Goal: Information Seeking & Learning: Learn about a topic

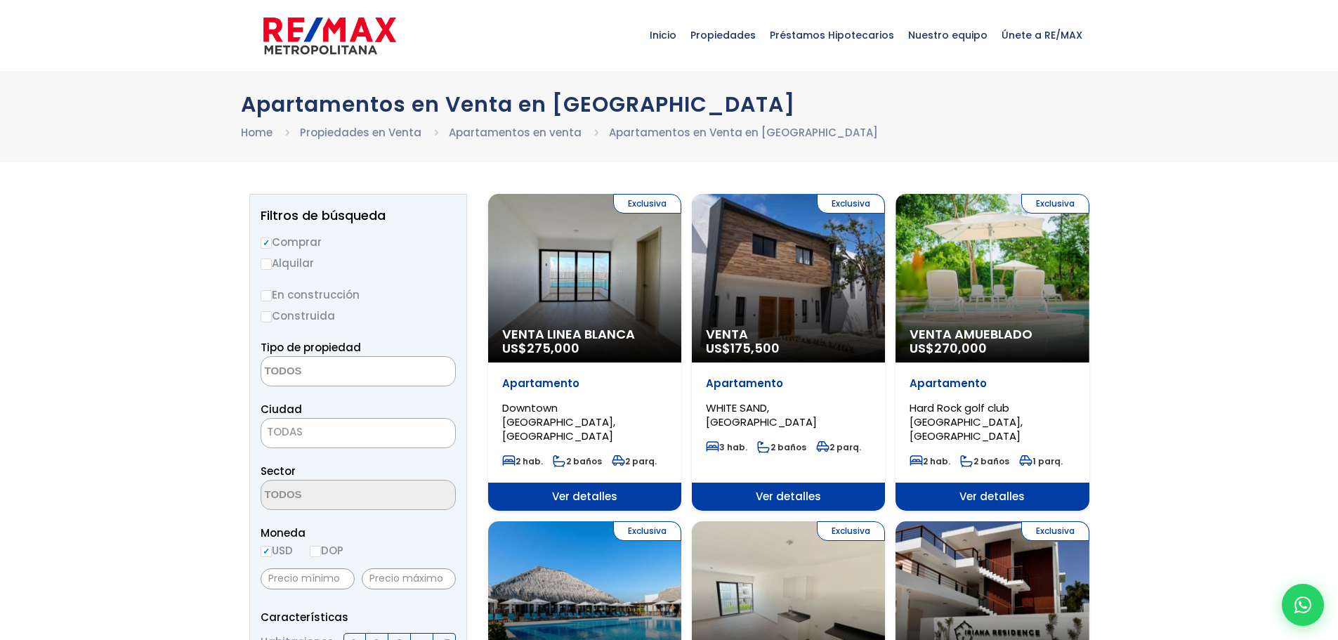
select select
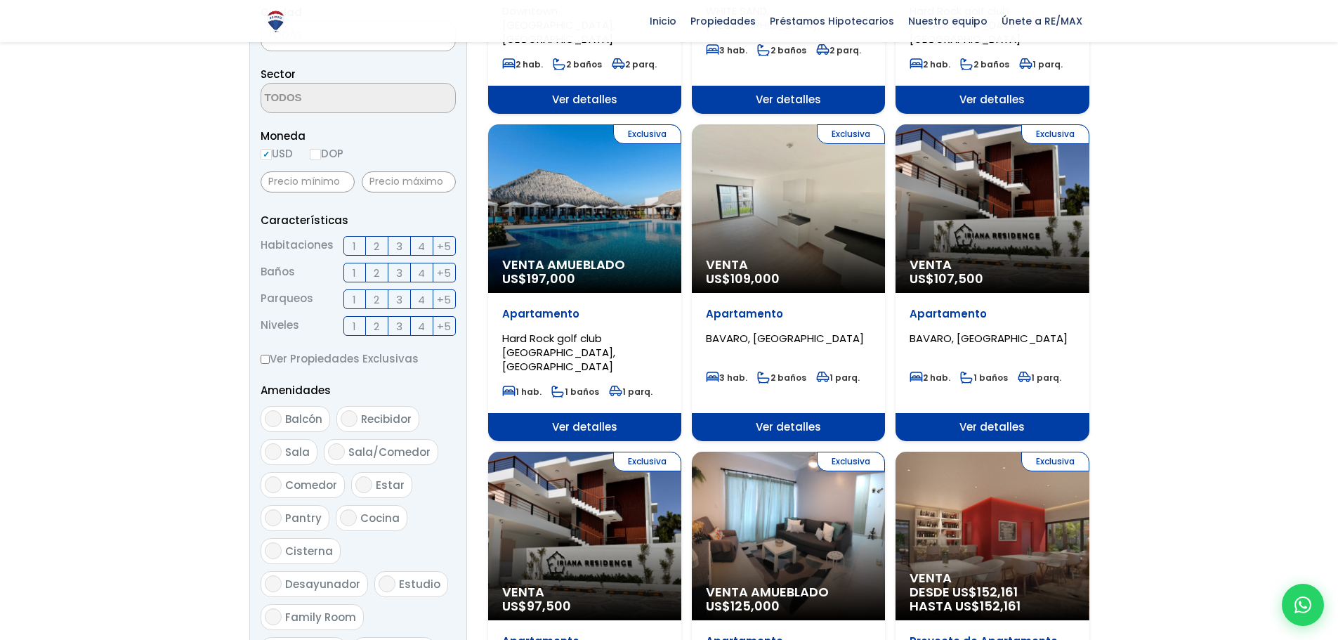
scroll to position [422, 0]
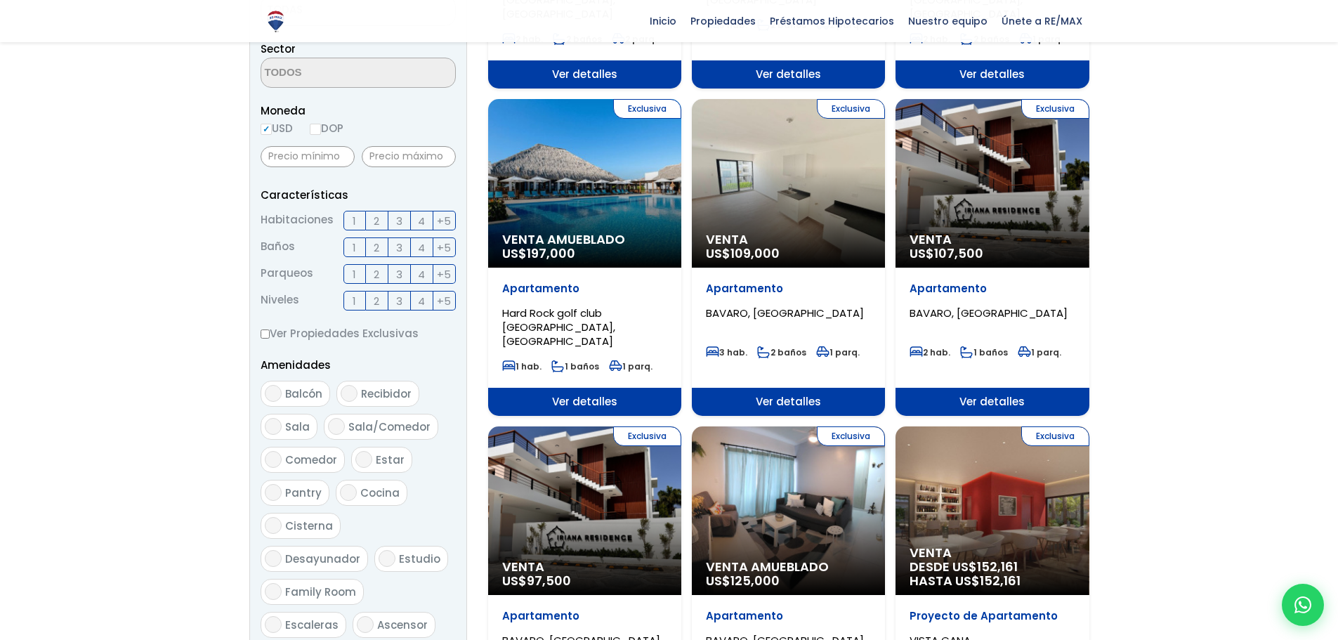
click at [1015, 193] on div "Exclusiva Venta US$ 107,500" at bounding box center [992, 183] width 193 height 169
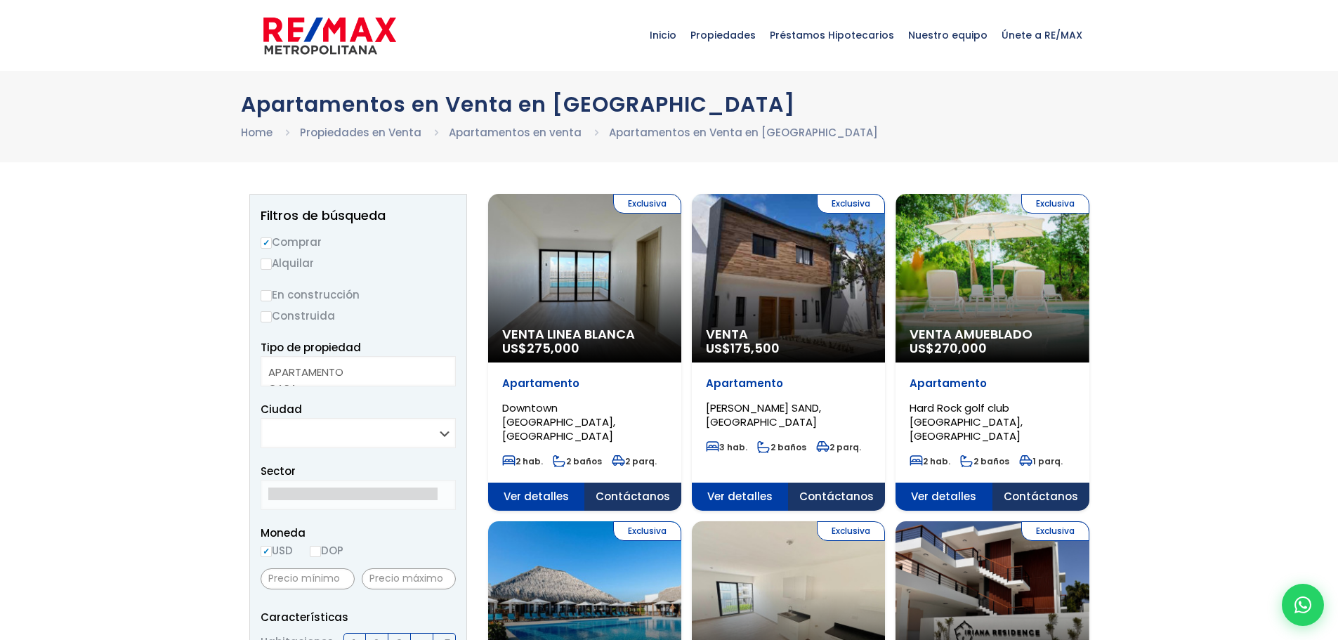
select select
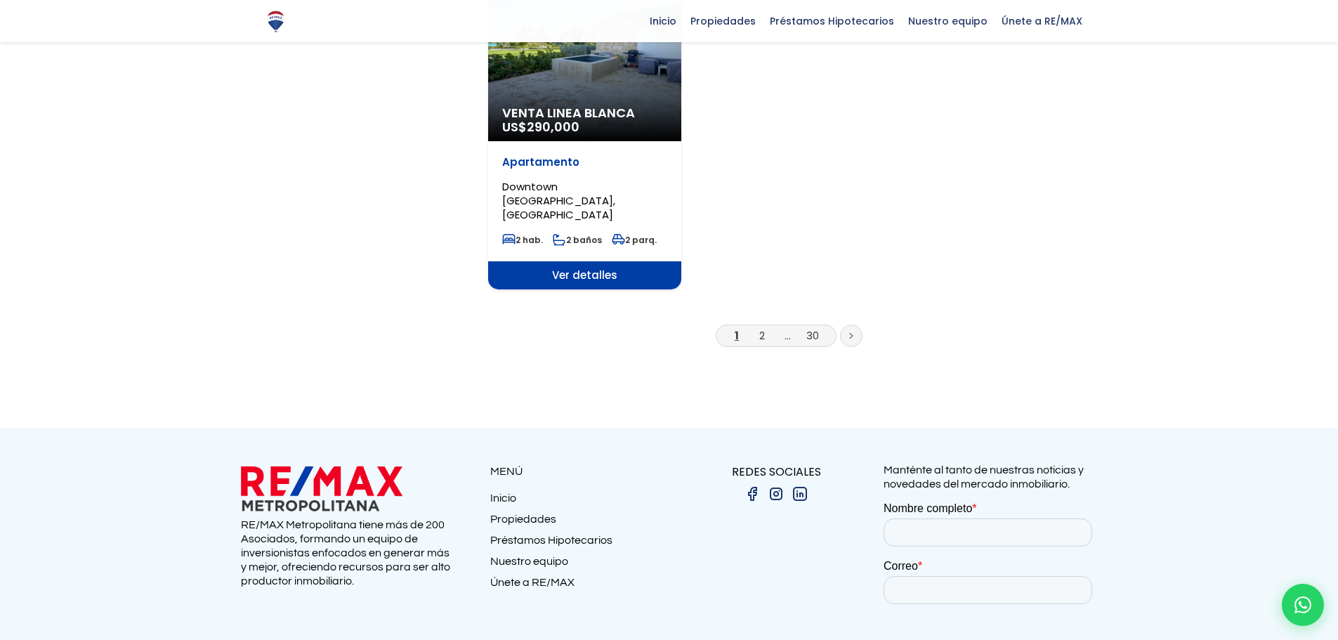
scroll to position [1873, 0]
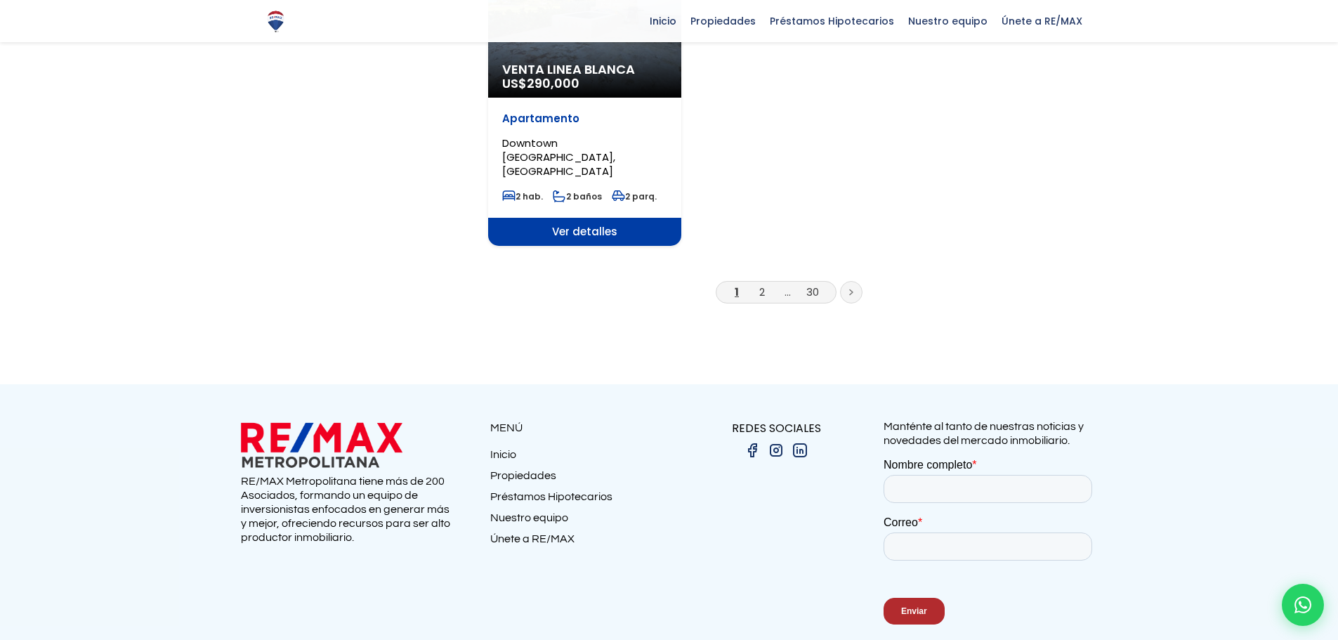
click at [856, 281] on link at bounding box center [851, 292] width 22 height 22
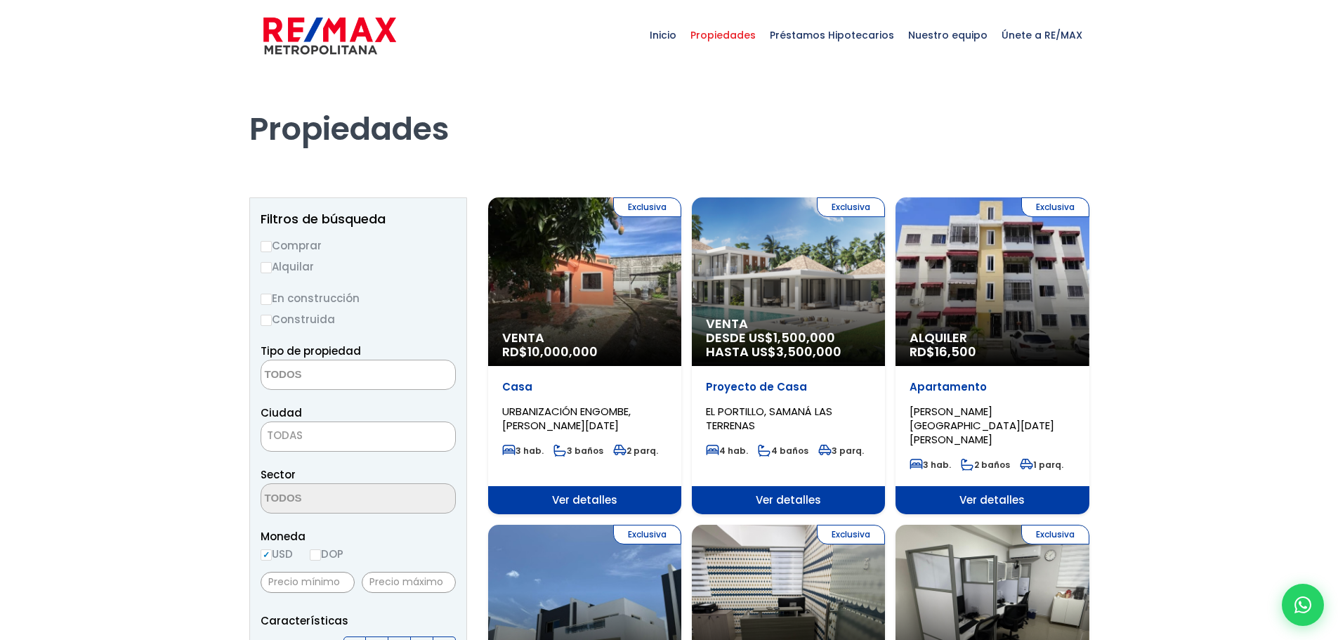
select select
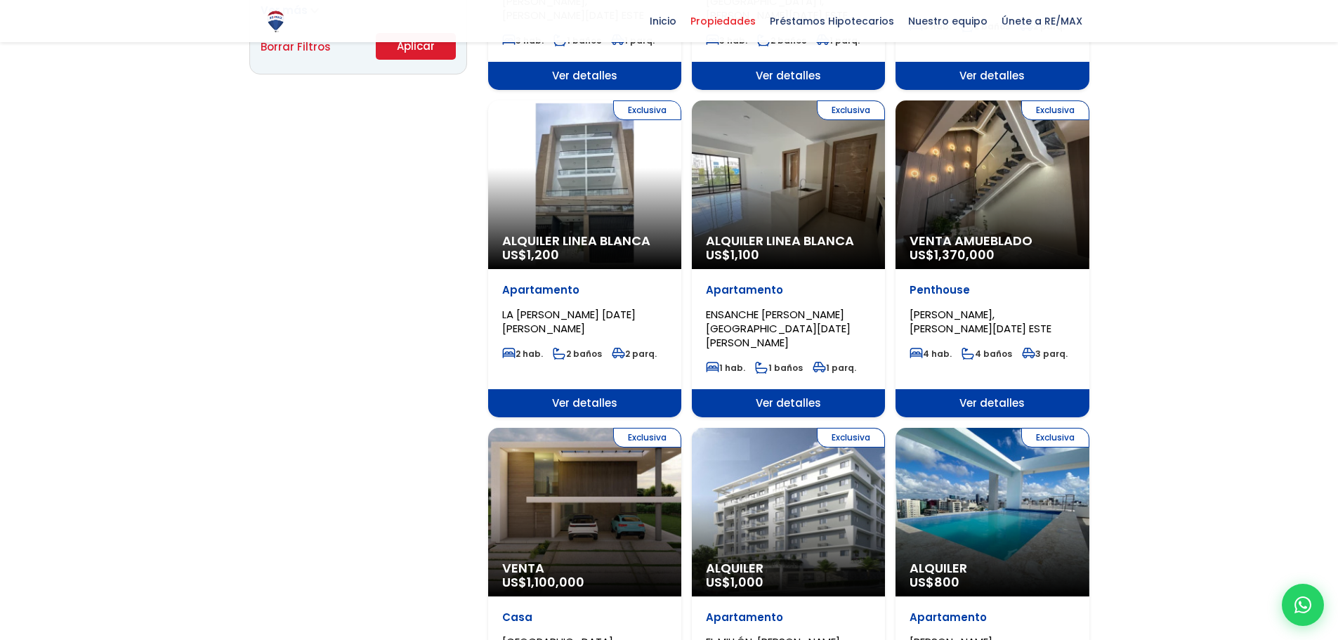
scroll to position [1054, 0]
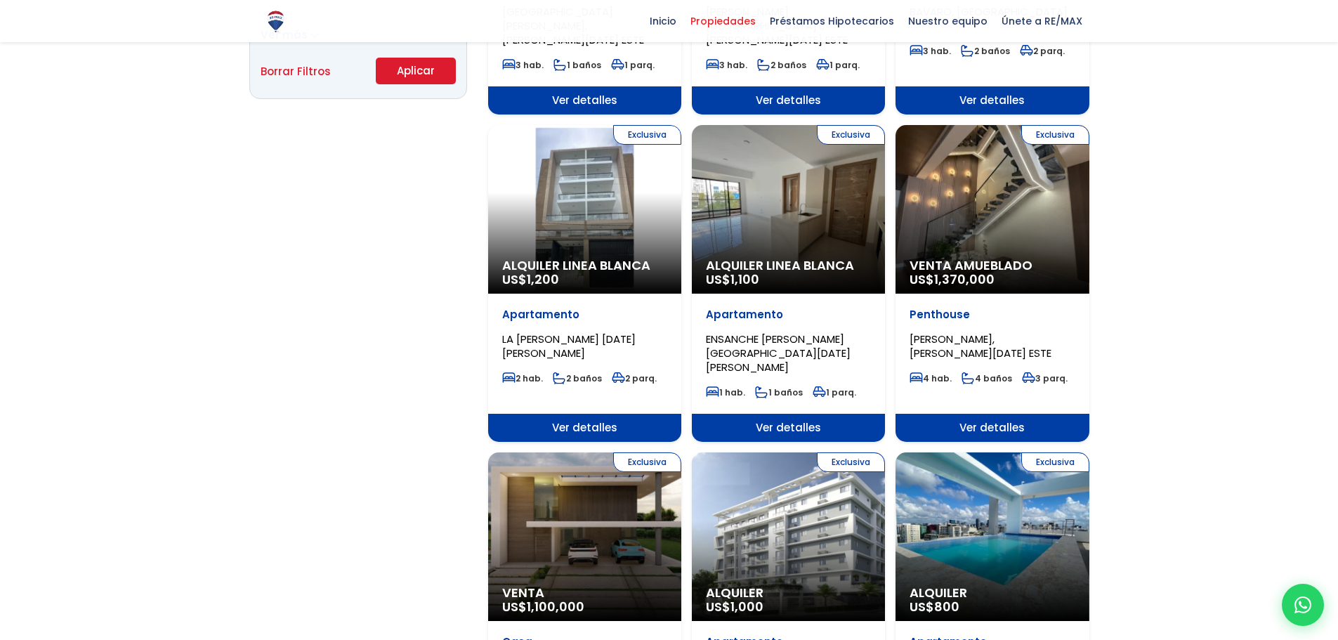
click at [969, 195] on div "Exclusiva Venta Amueblado US$ 1,370,000" at bounding box center [992, 209] width 193 height 169
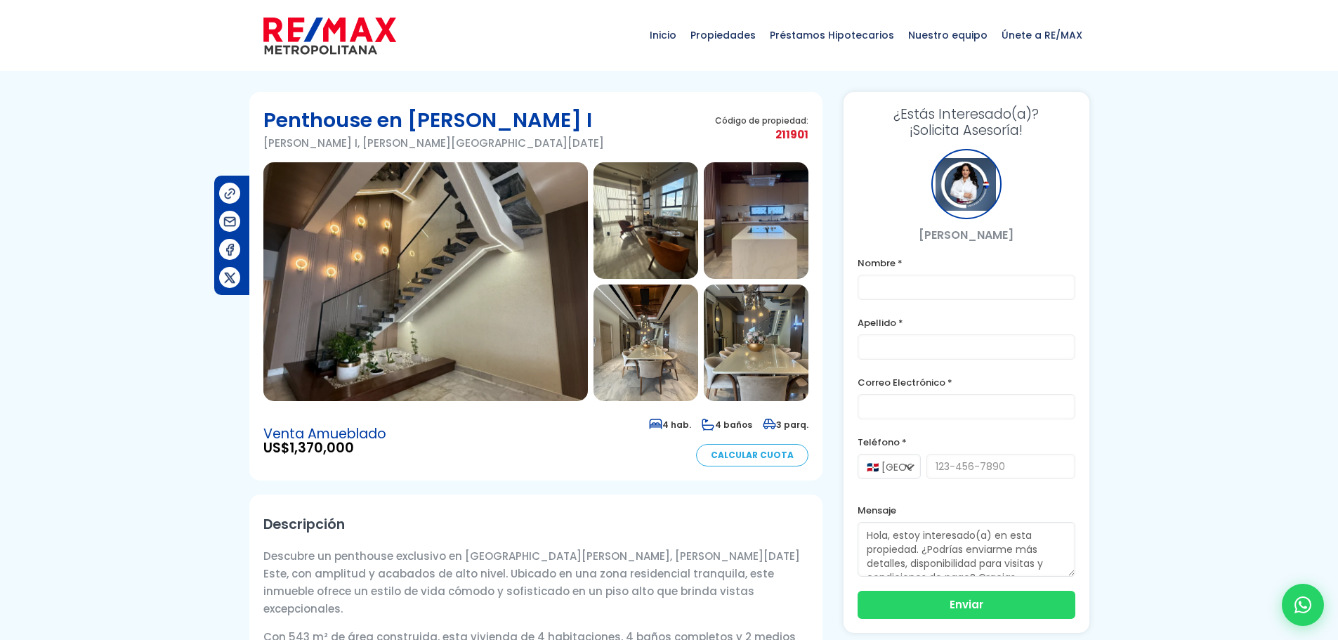
click at [667, 223] on img at bounding box center [646, 220] width 105 height 117
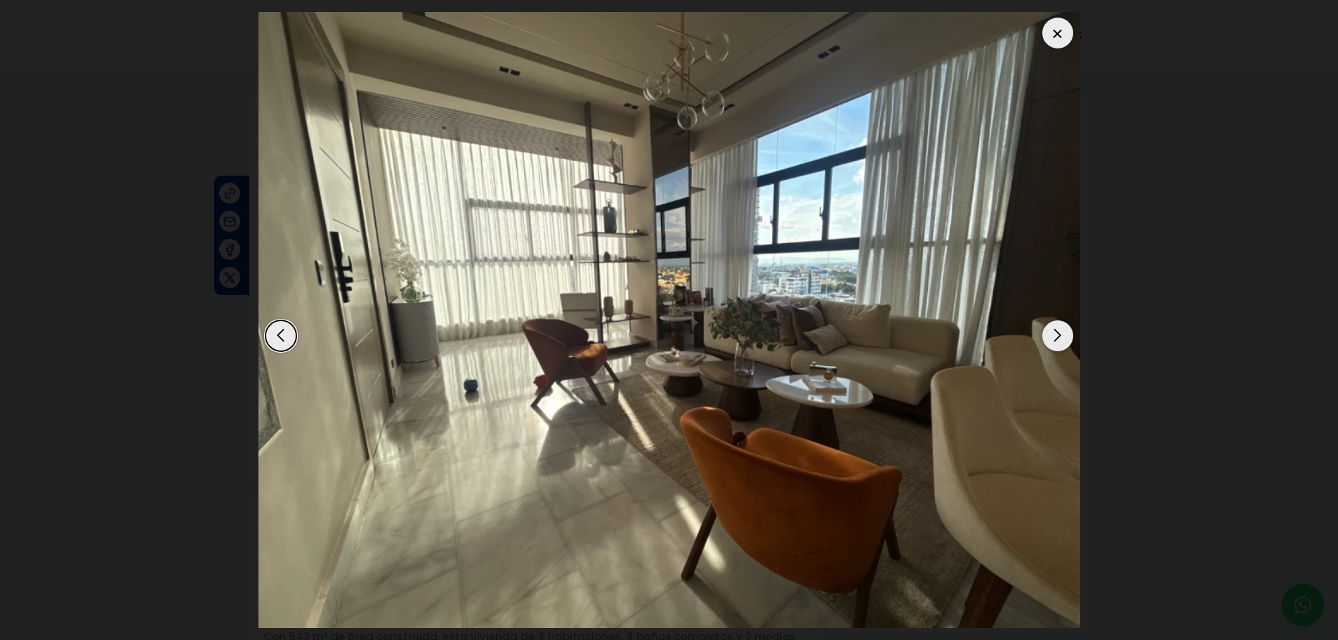
click at [1059, 332] on div "Next slide" at bounding box center [1058, 335] width 31 height 31
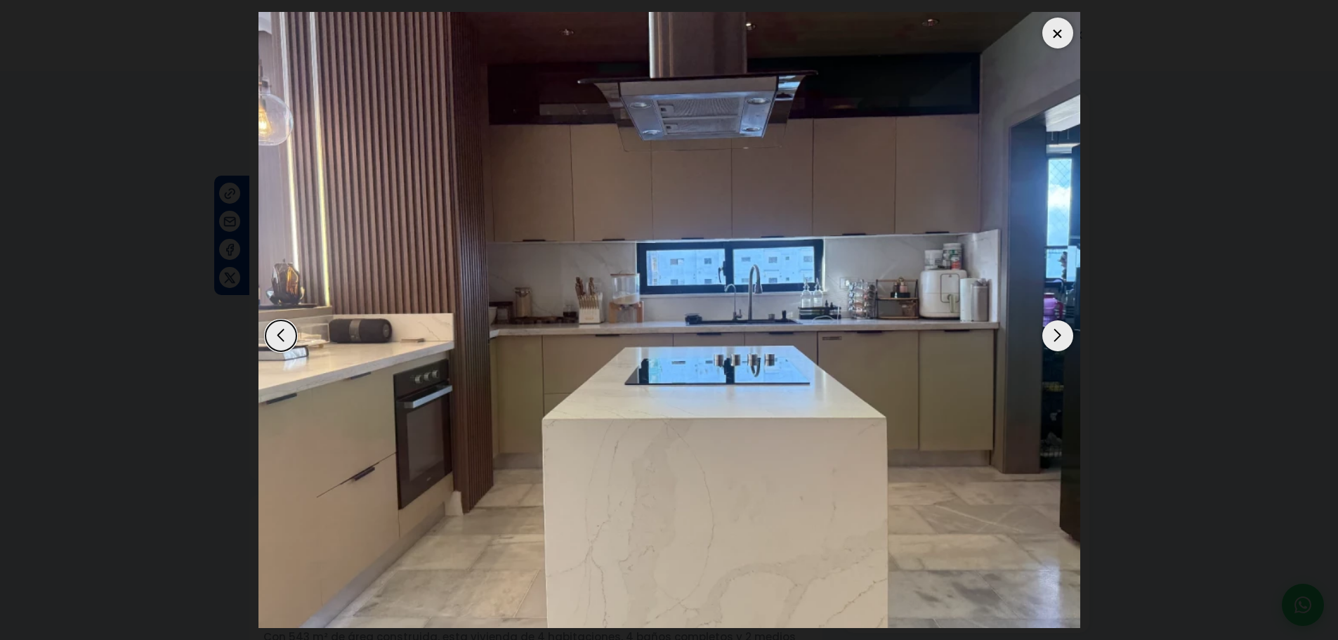
click at [1057, 332] on div "Next slide" at bounding box center [1058, 335] width 31 height 31
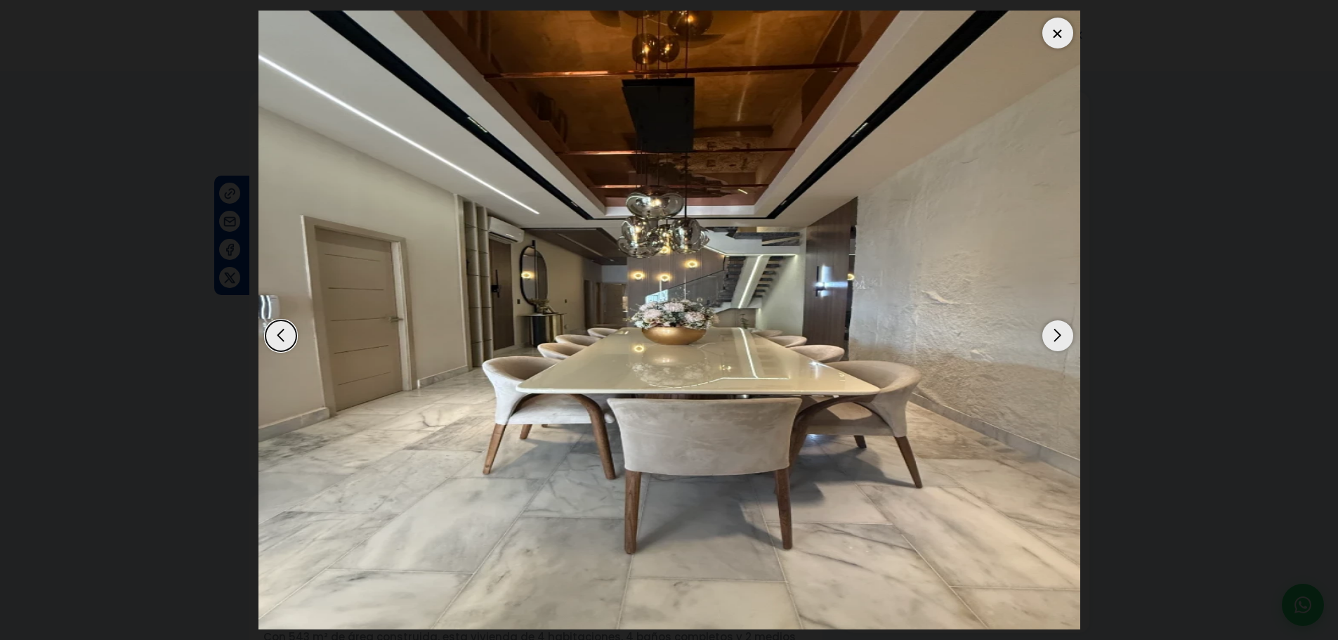
click at [1057, 332] on div "Next slide" at bounding box center [1058, 335] width 31 height 31
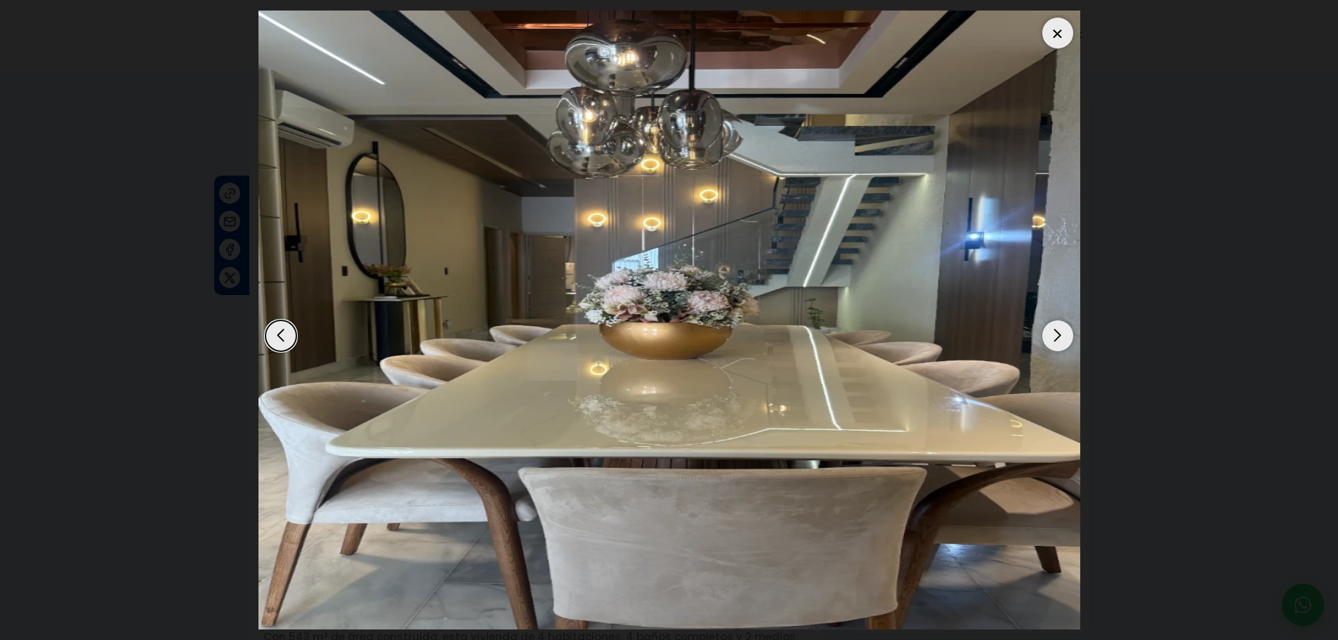
click at [1057, 332] on div "Next slide" at bounding box center [1058, 335] width 31 height 31
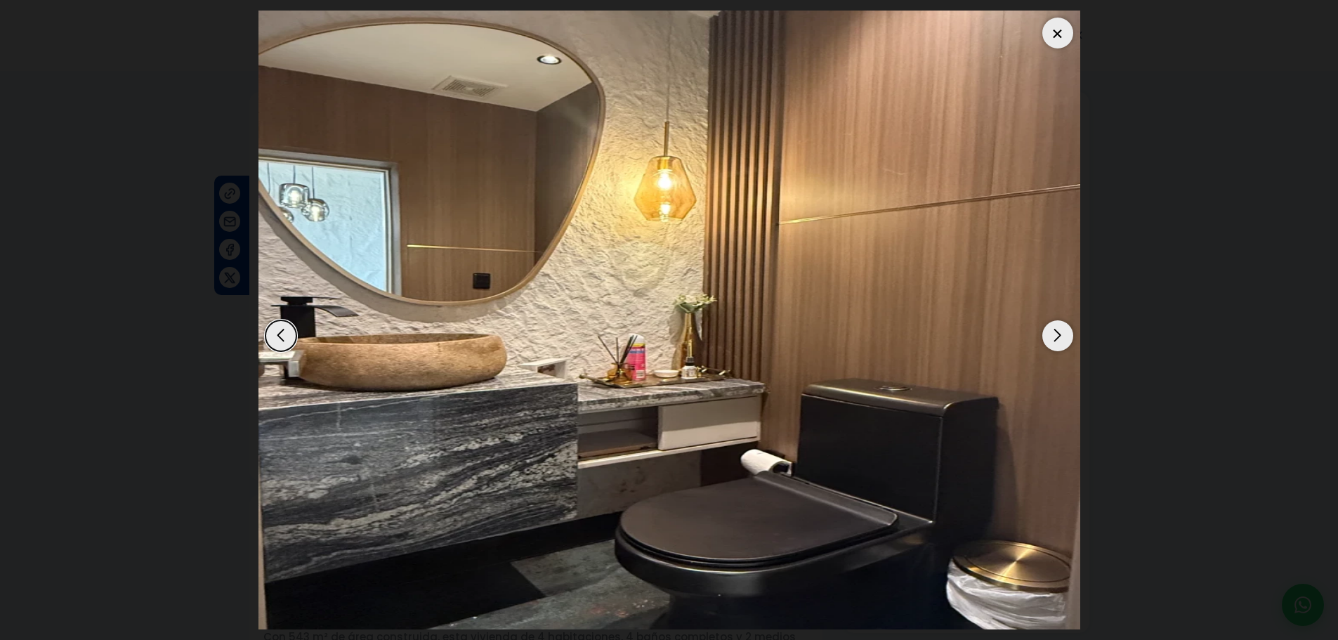
click at [1057, 332] on div "Next slide" at bounding box center [1058, 335] width 31 height 31
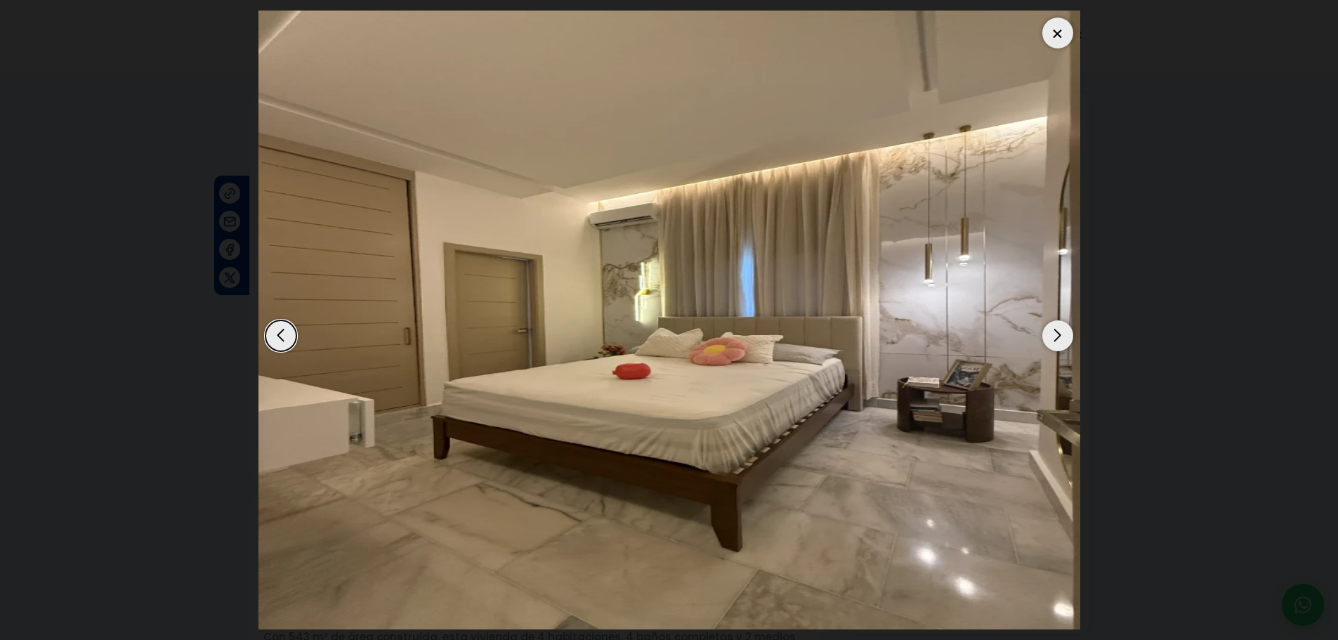
click at [1057, 332] on div "Next slide" at bounding box center [1058, 335] width 31 height 31
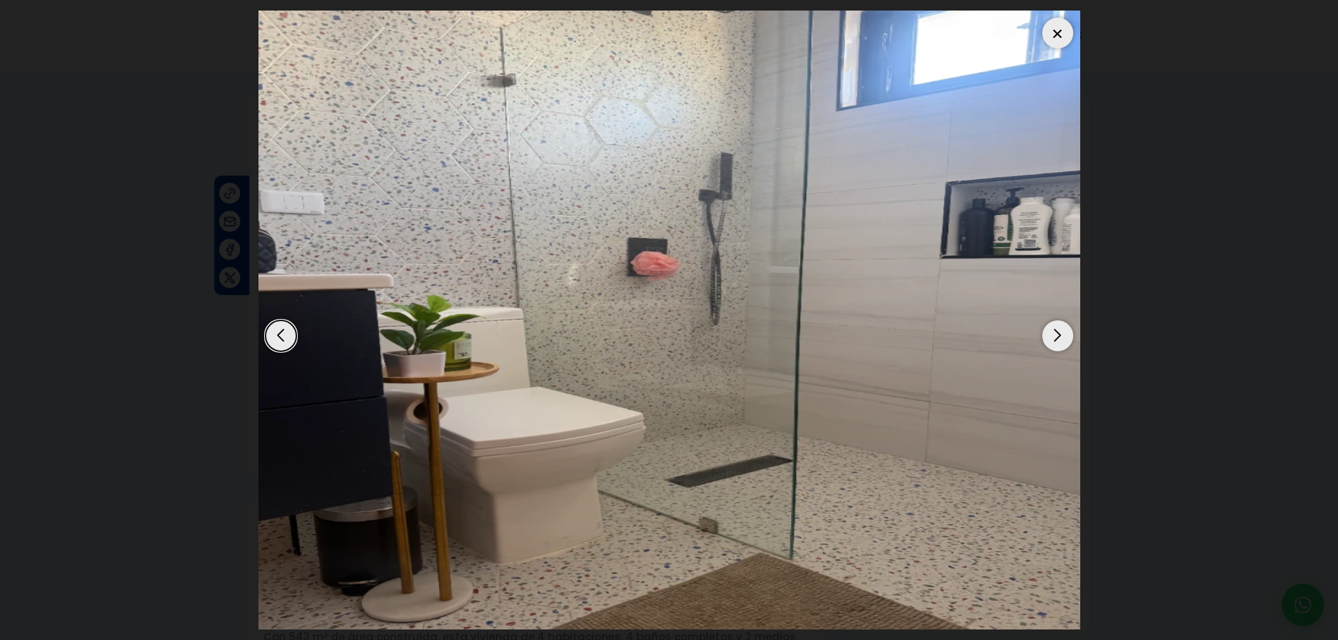
click at [1057, 332] on div "Next slide" at bounding box center [1058, 335] width 31 height 31
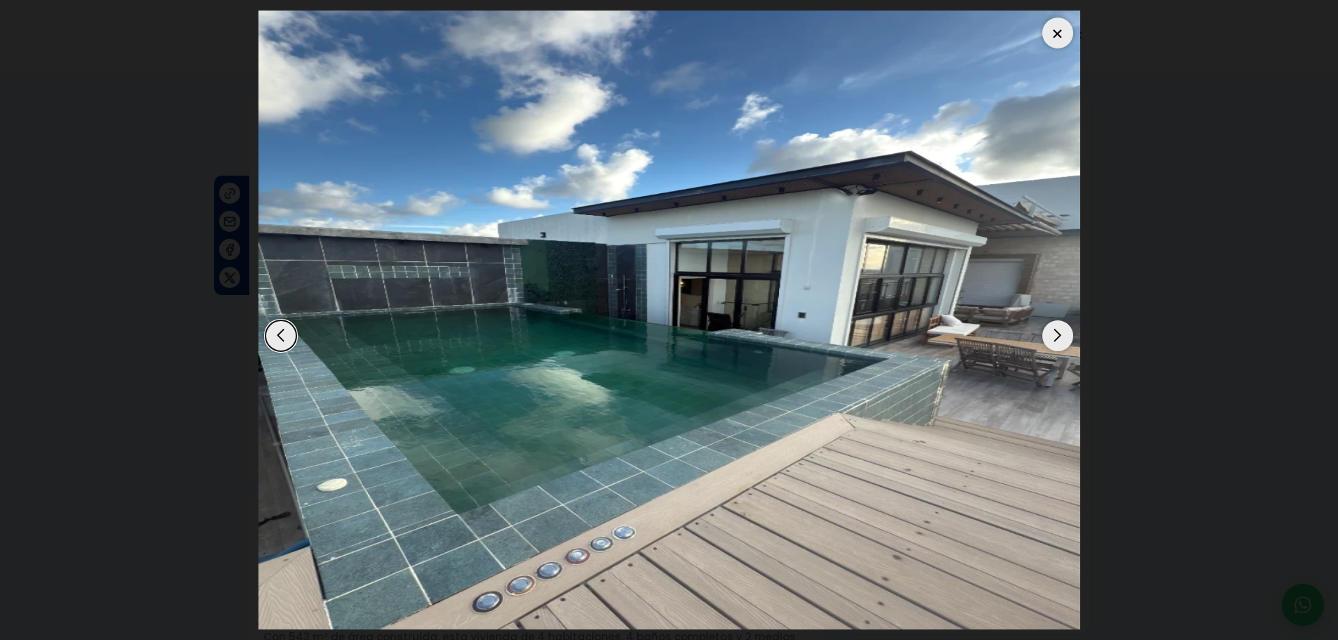
click at [1057, 332] on div "Next slide" at bounding box center [1058, 335] width 31 height 31
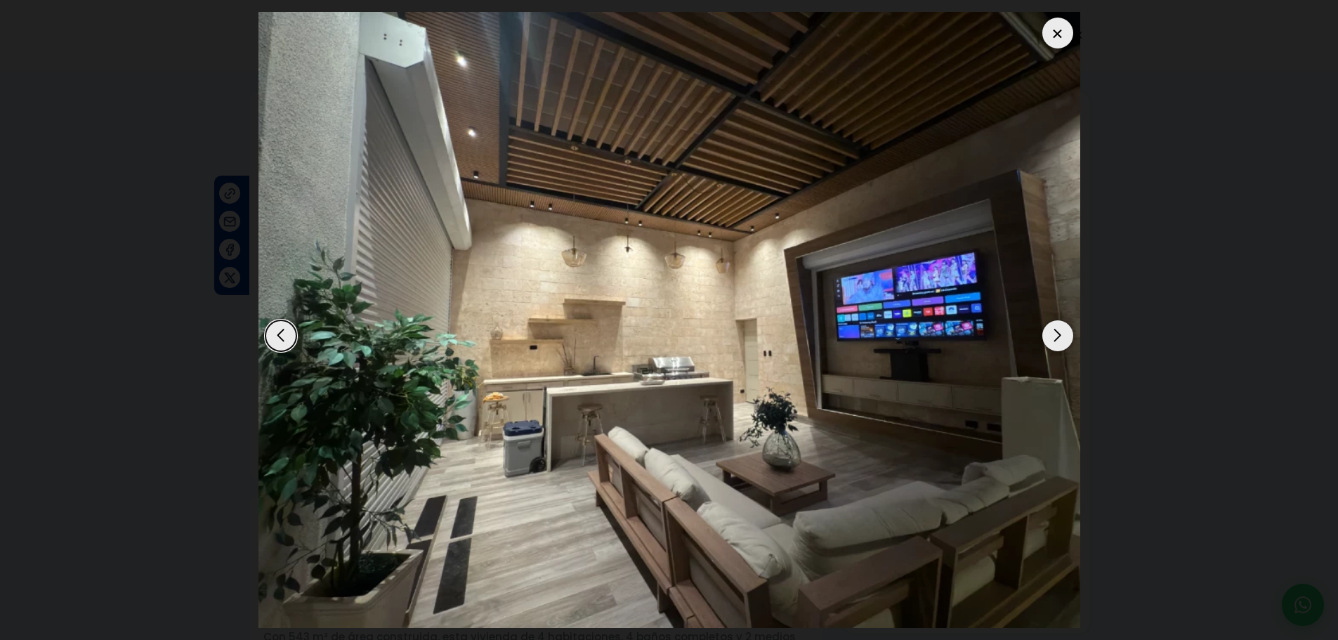
click at [1057, 338] on div "Next slide" at bounding box center [1058, 335] width 31 height 31
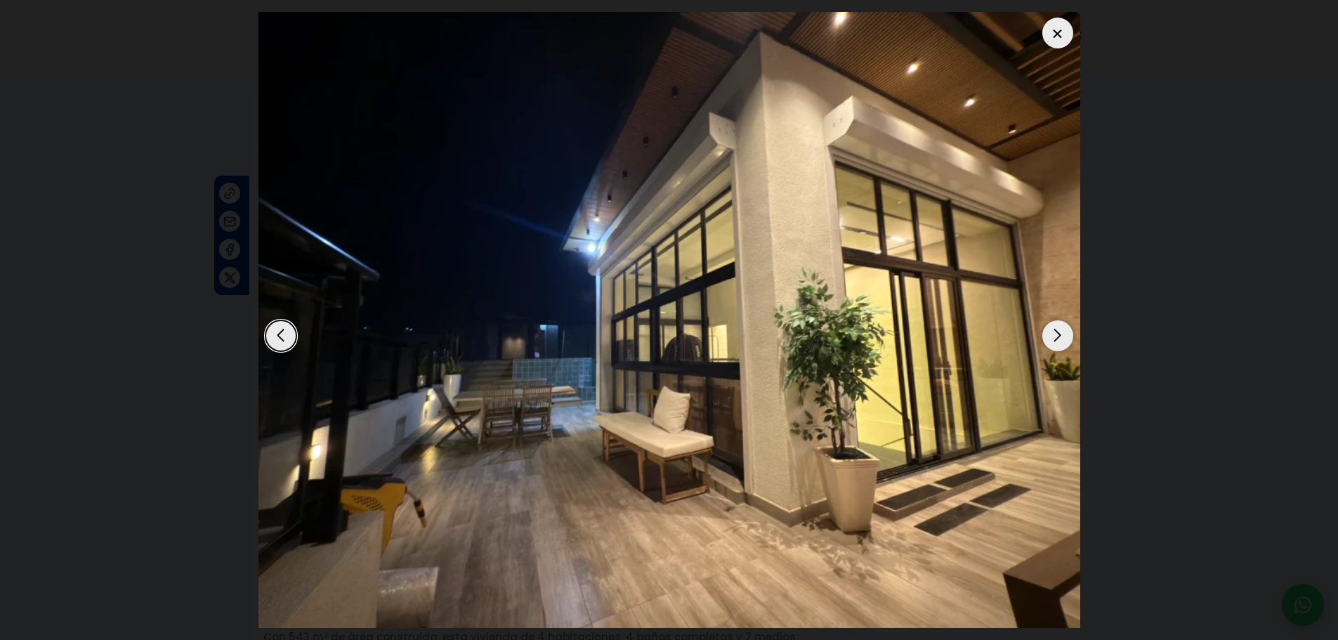
click at [1047, 334] on div "Next slide" at bounding box center [1058, 335] width 31 height 31
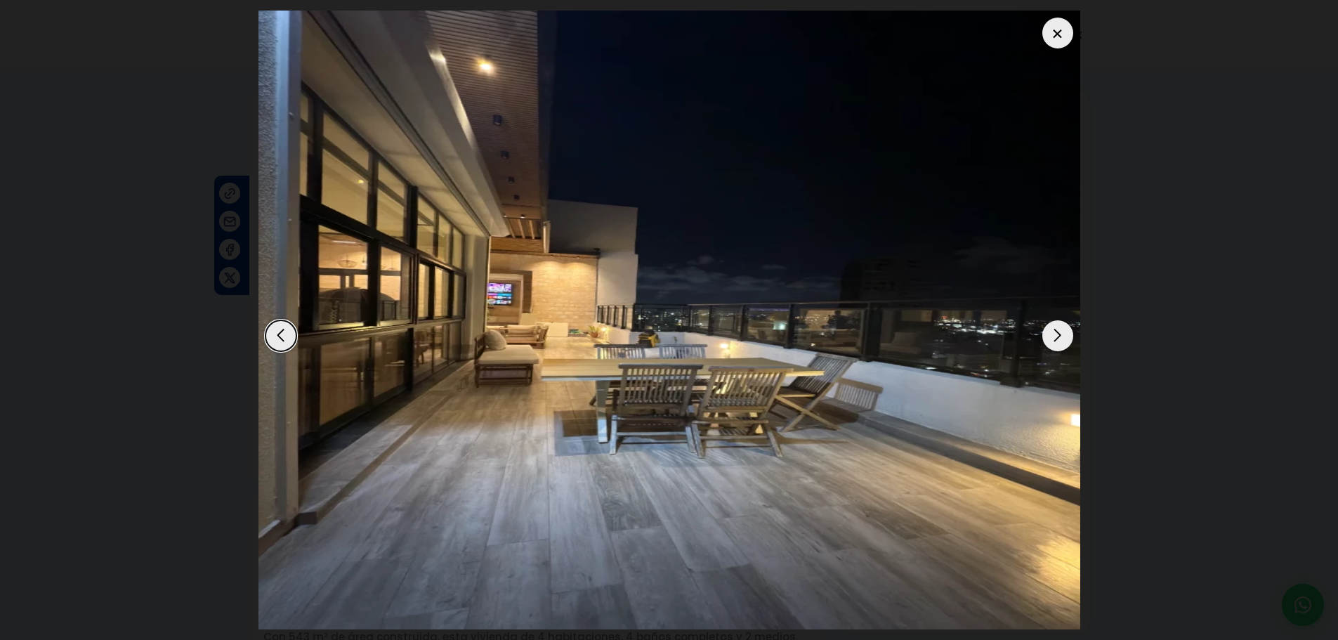
click at [1057, 336] on div "Next slide" at bounding box center [1058, 335] width 31 height 31
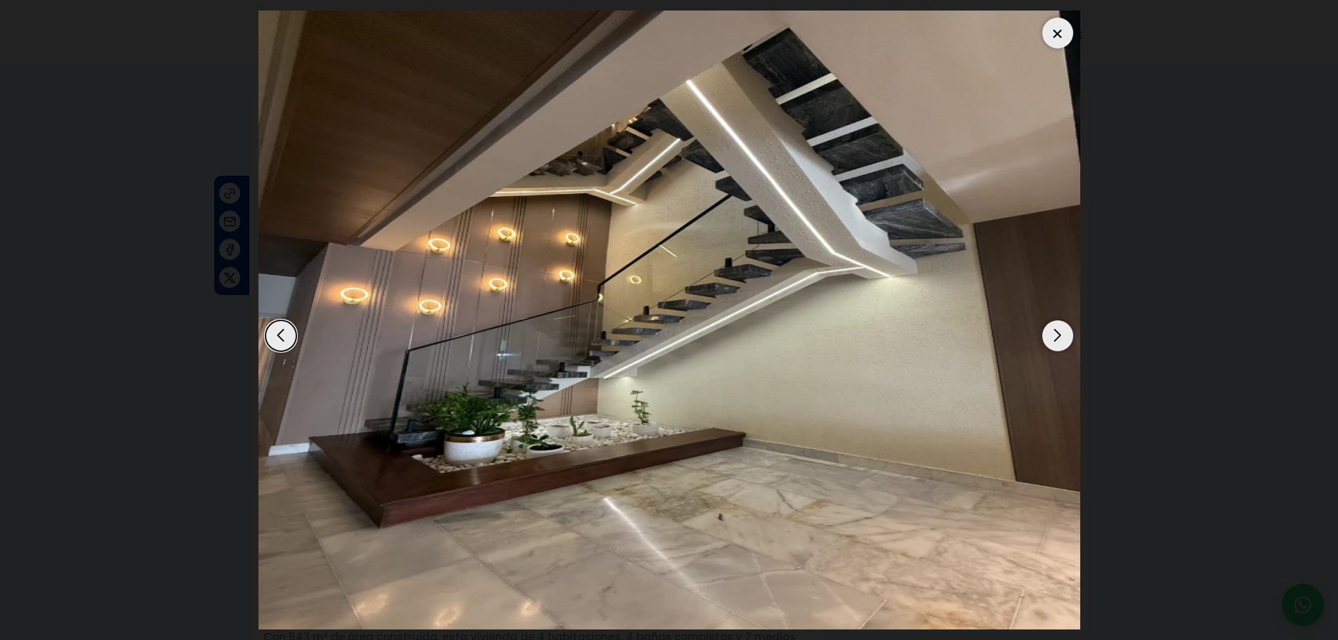
click at [1056, 337] on div "Next slide" at bounding box center [1058, 335] width 31 height 31
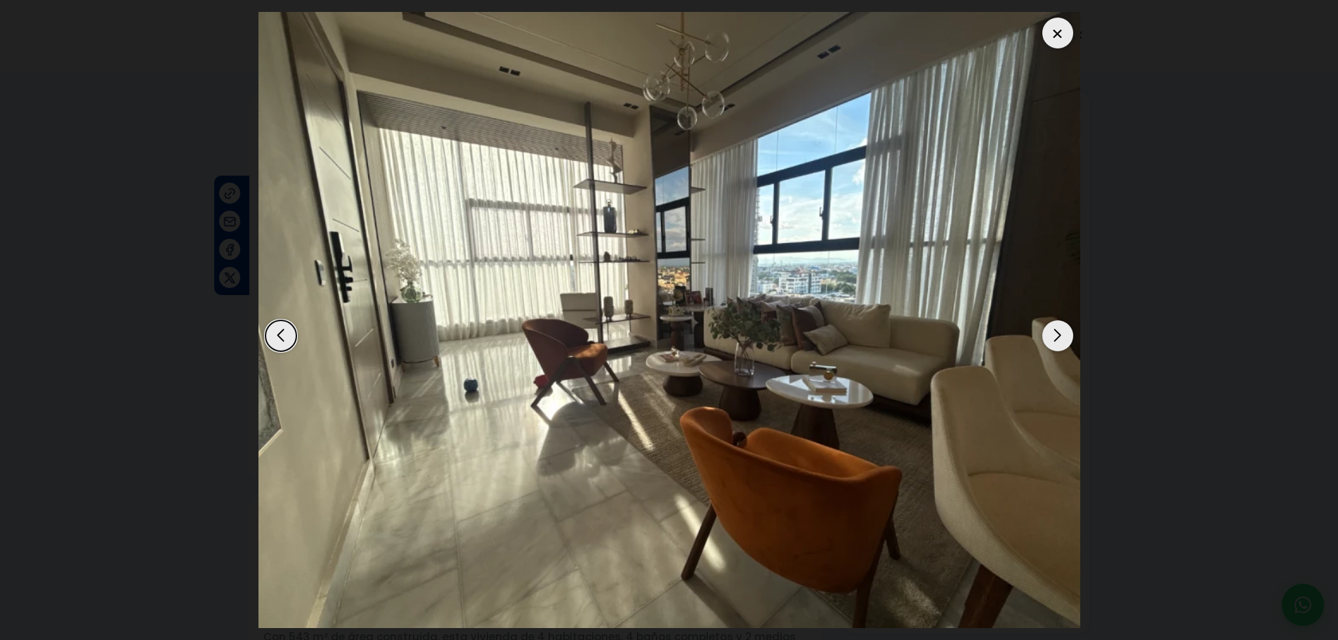
click at [1048, 335] on div "Next slide" at bounding box center [1058, 335] width 31 height 31
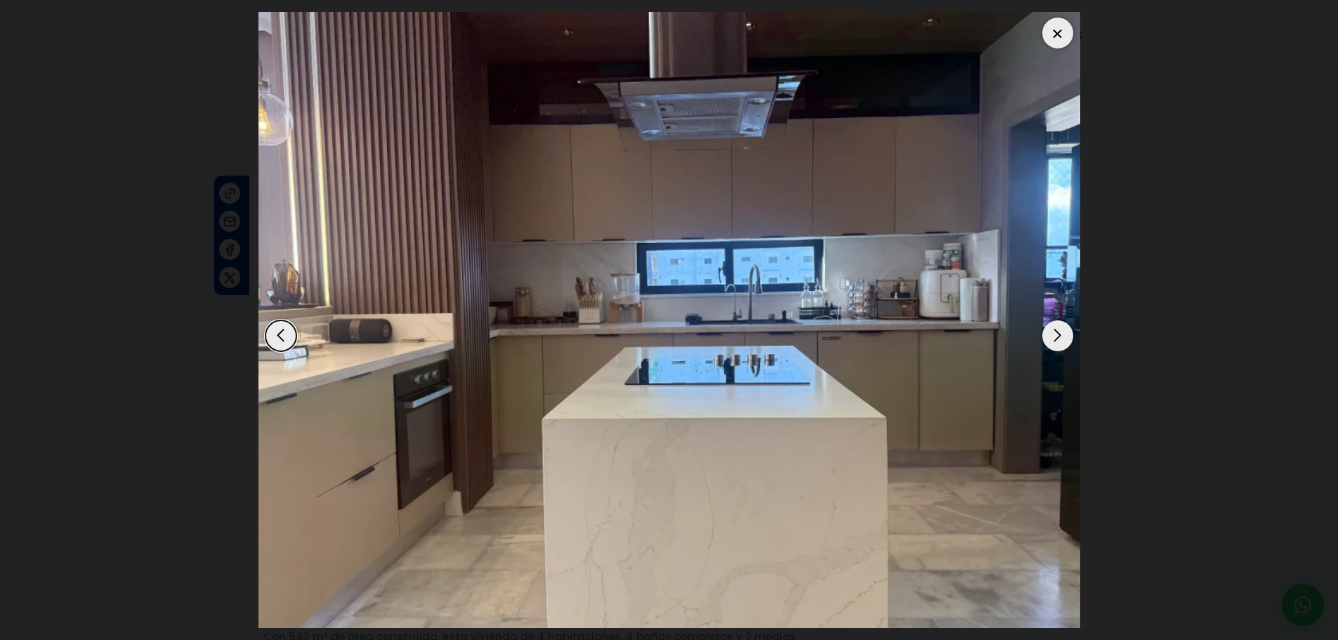
click at [1048, 335] on div "Next slide" at bounding box center [1058, 335] width 31 height 31
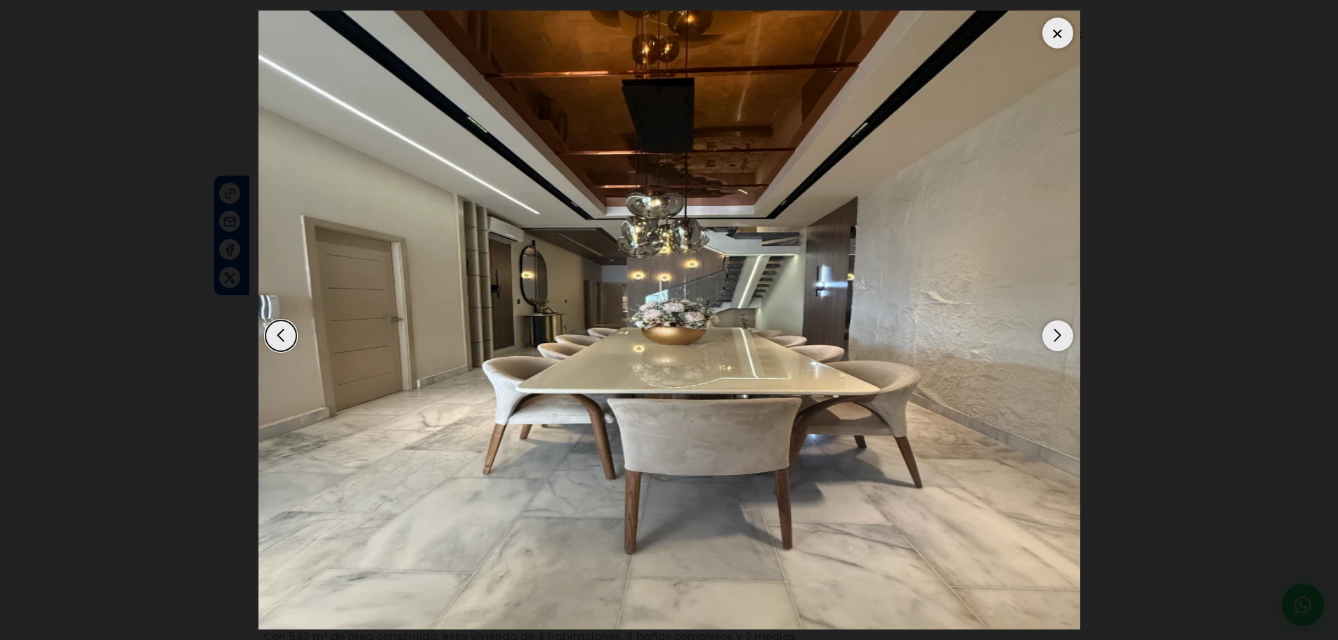
click at [1048, 335] on div "Next slide" at bounding box center [1058, 335] width 31 height 31
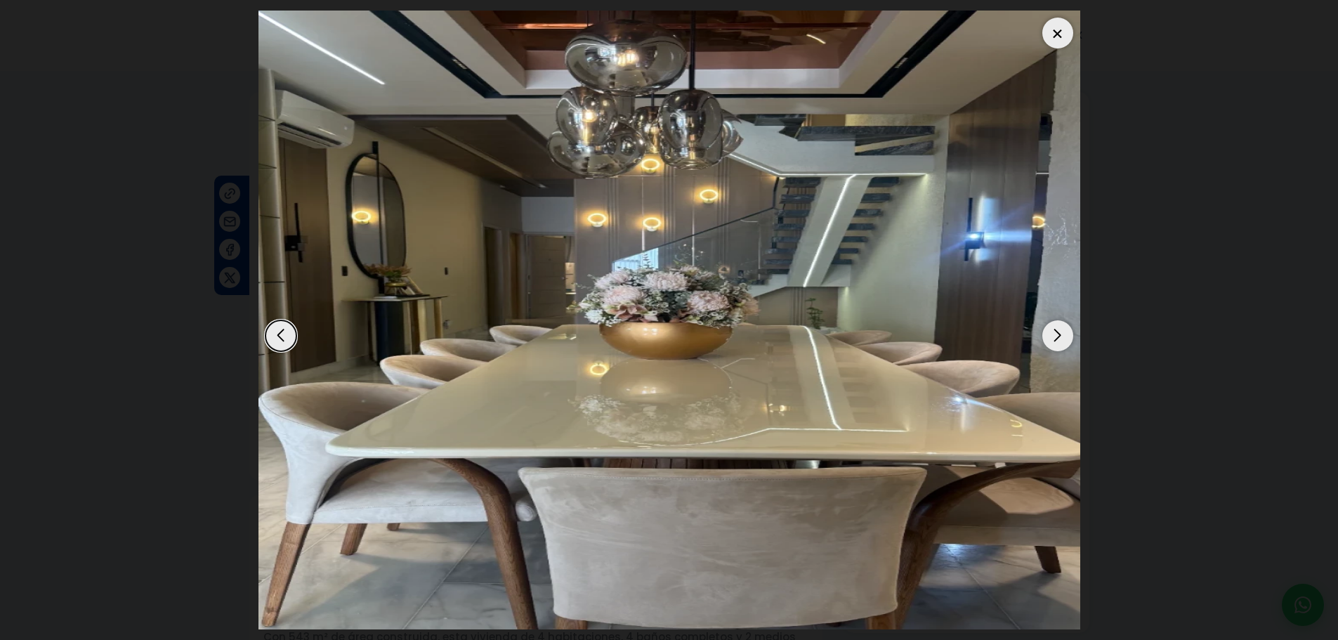
click at [1048, 335] on div "Next slide" at bounding box center [1058, 335] width 31 height 31
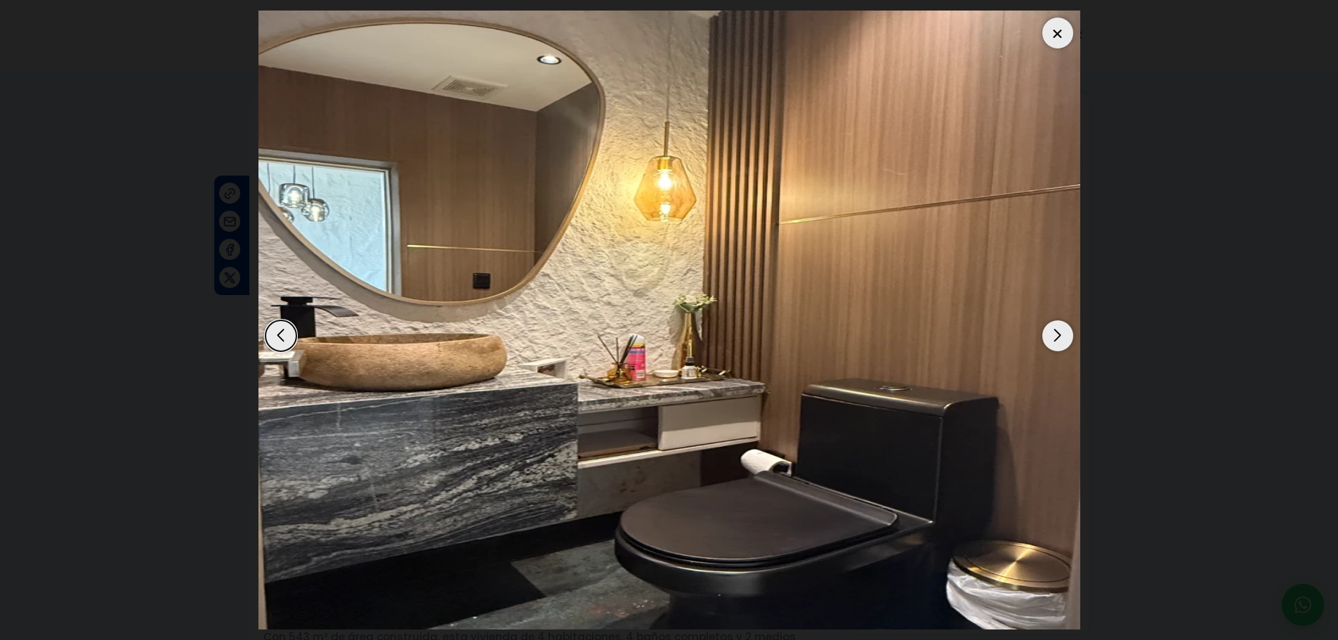
click at [1060, 28] on div at bounding box center [1058, 33] width 31 height 31
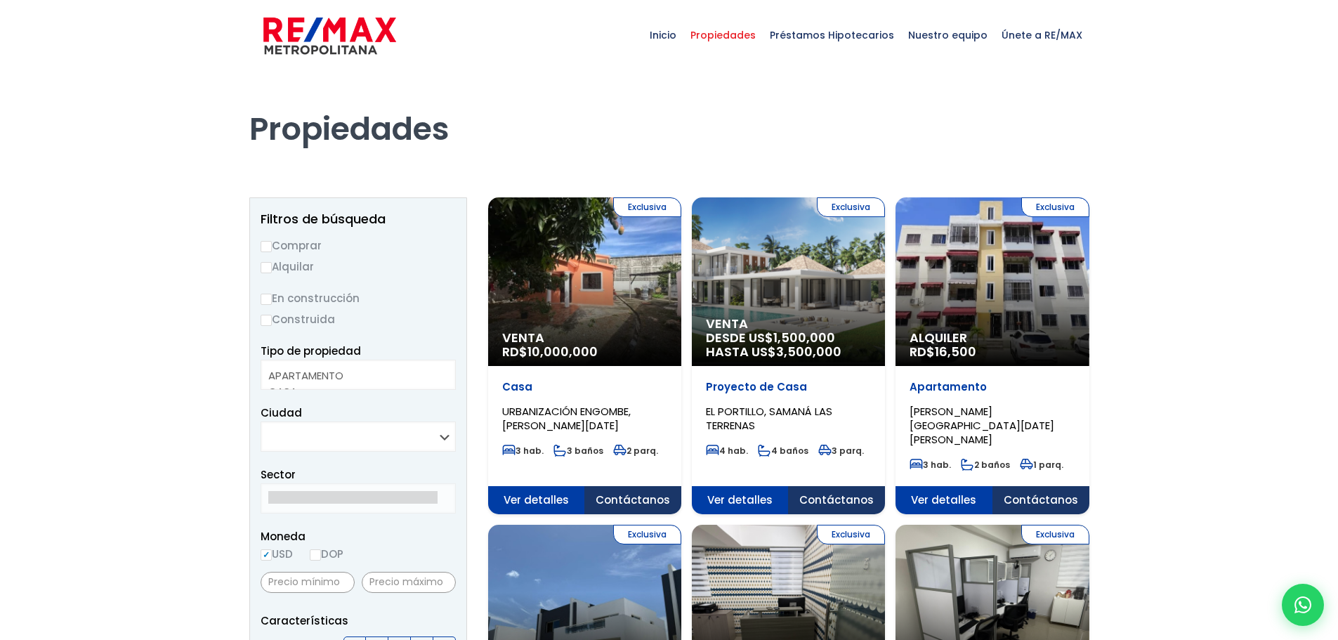
select select
